Goal: Obtain resource: Obtain resource

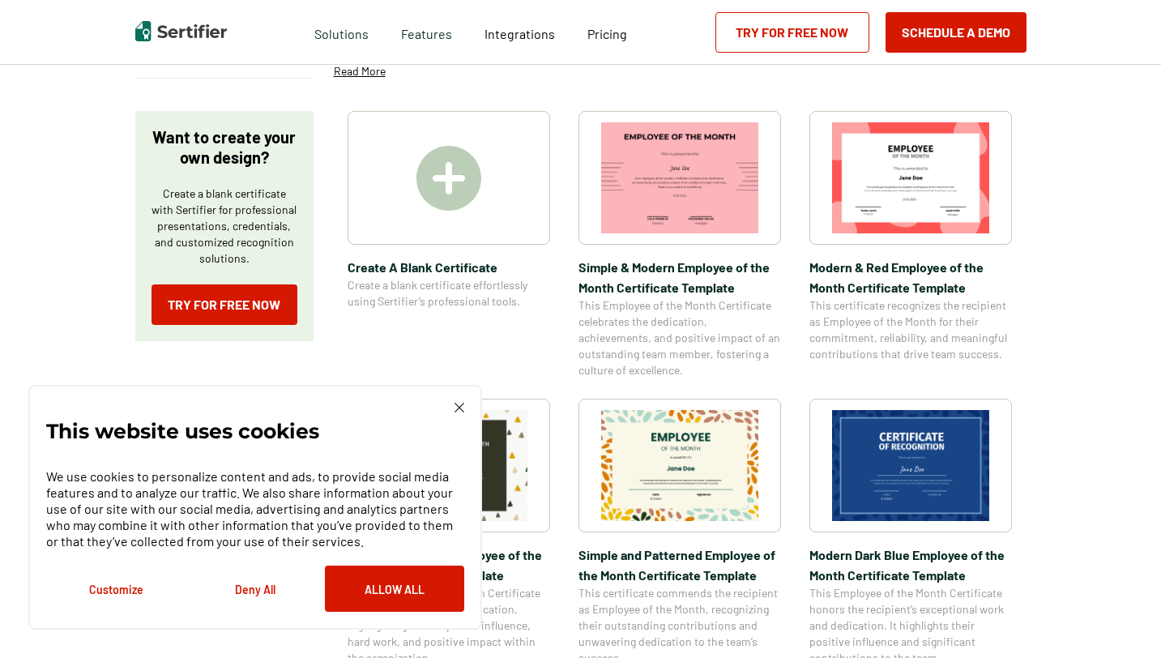
scroll to position [249, 0]
click at [452, 404] on div "This website uses cookies We use cookies to personalize content and ads, to pro…" at bounding box center [255, 507] width 418 height 209
click at [458, 407] on img at bounding box center [459, 408] width 10 height 10
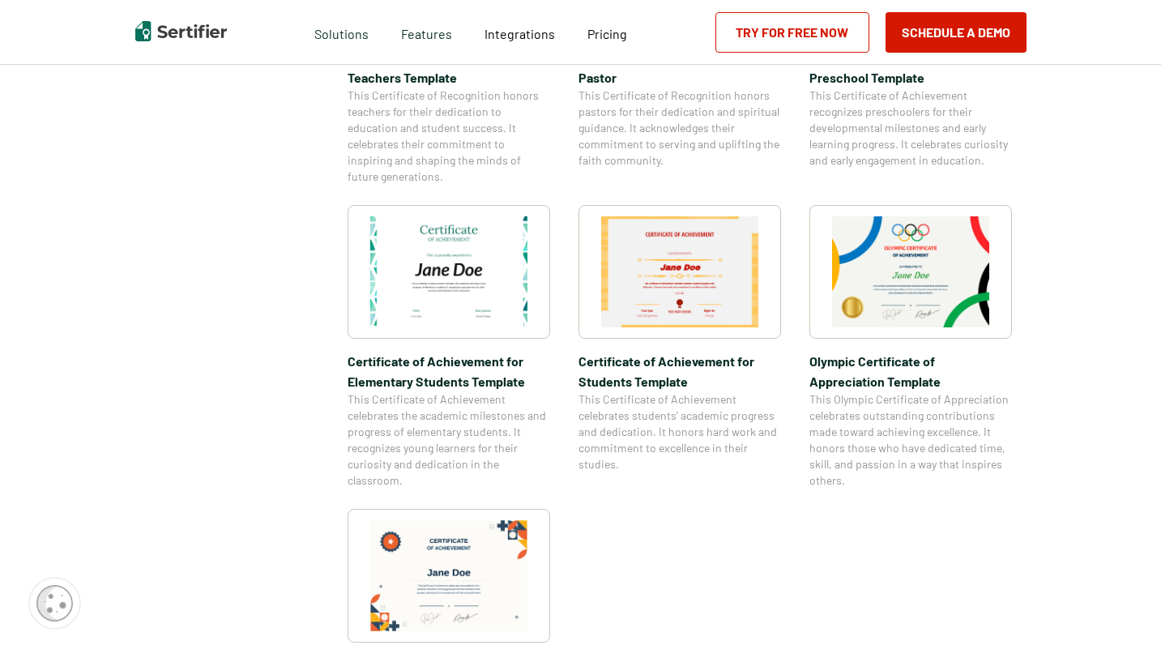
scroll to position [1035, 0]
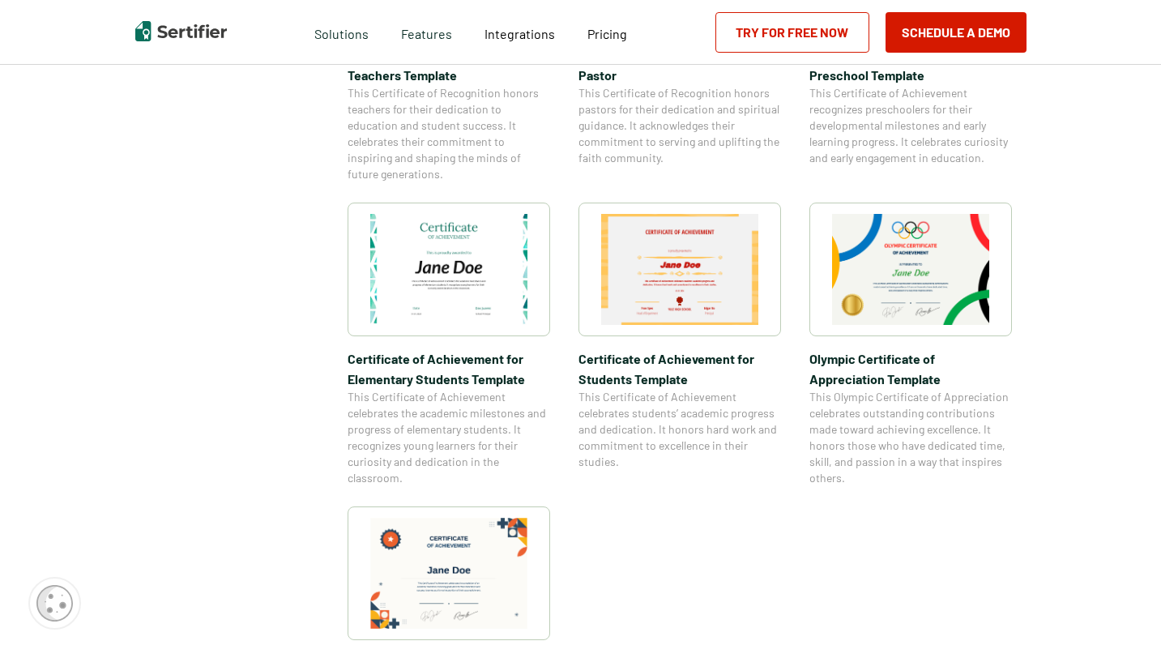
click at [877, 270] on img at bounding box center [910, 269] width 157 height 111
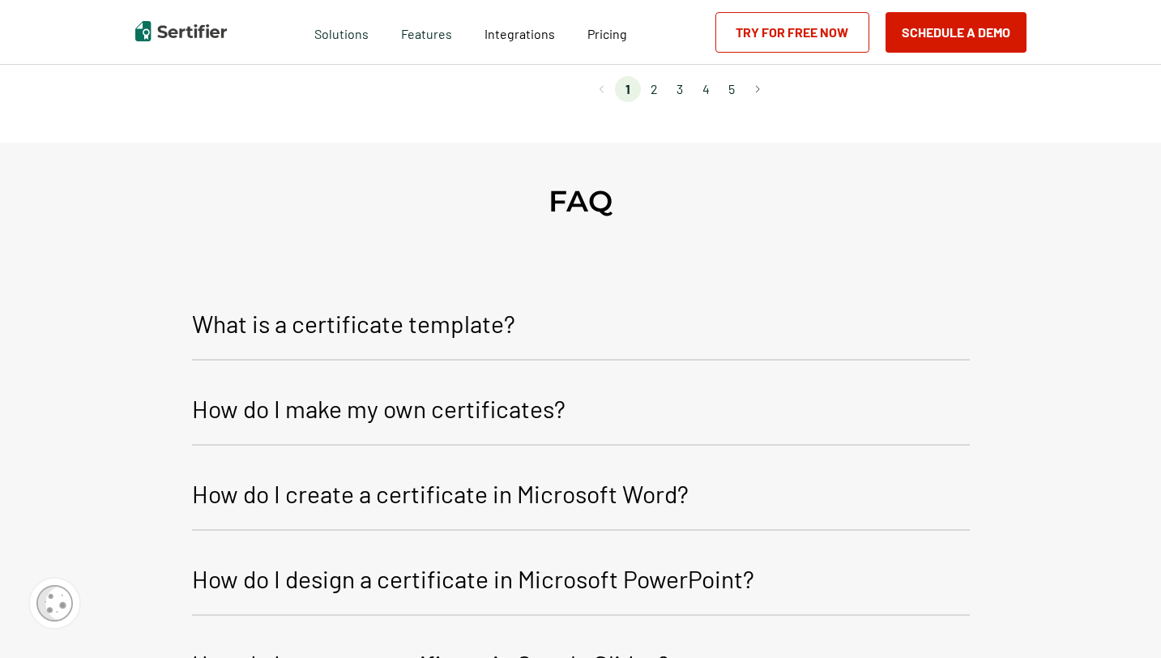
scroll to position [962, 0]
